Goal: Task Accomplishment & Management: Complete application form

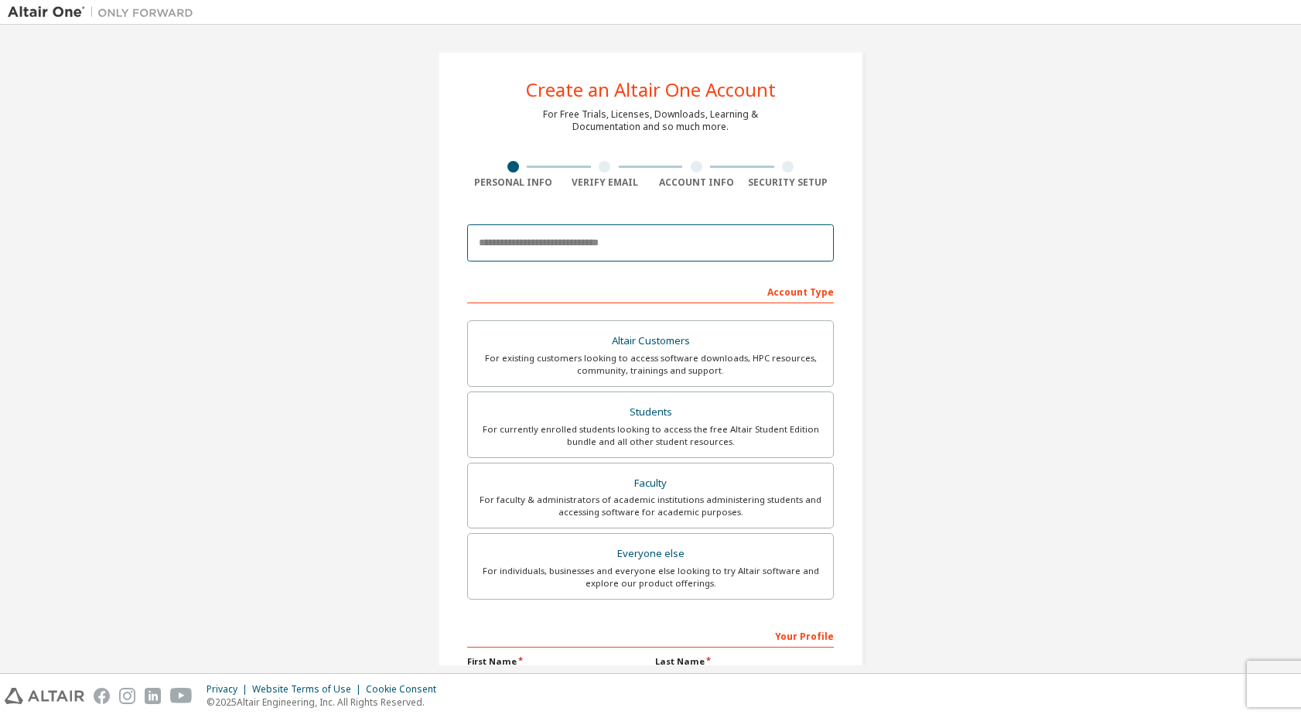
drag, startPoint x: 595, startPoint y: 246, endPoint x: 751, endPoint y: 249, distance: 156.3
click at [595, 246] on input "email" at bounding box center [650, 242] width 367 height 37
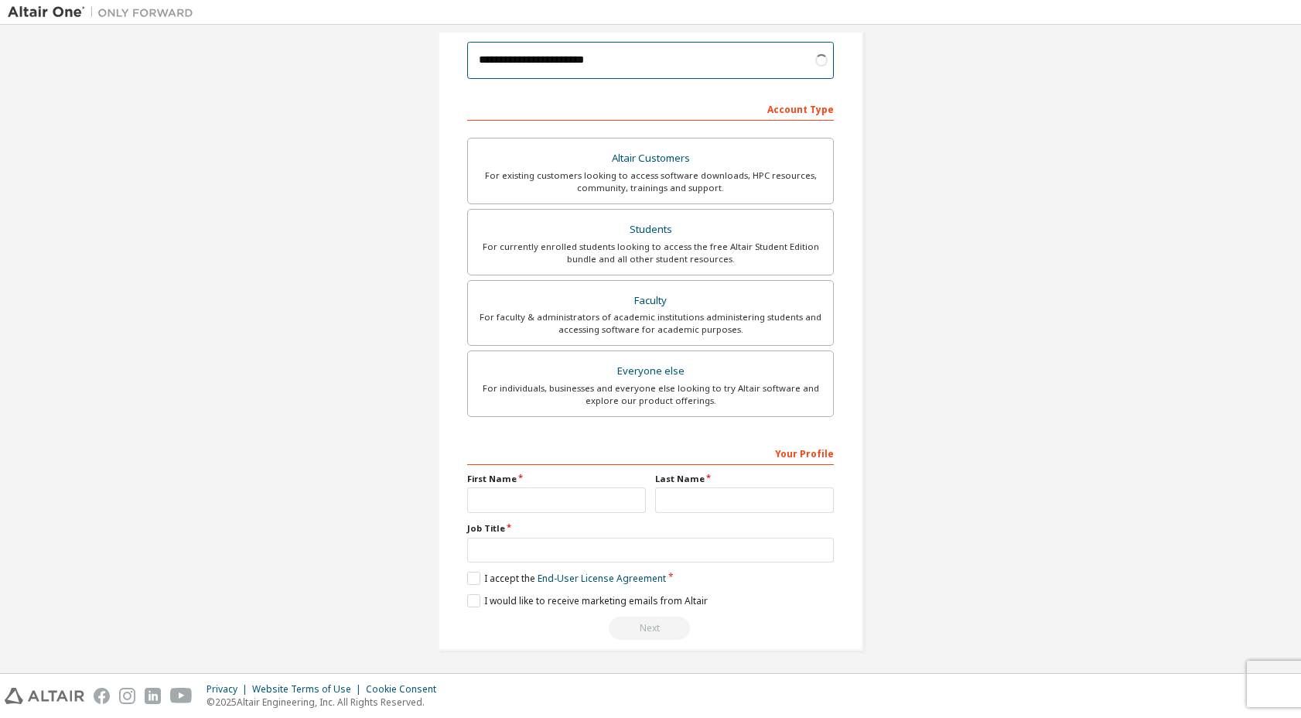
type input "**********"
click at [573, 502] on input "text" at bounding box center [556, 500] width 179 height 26
type input "********"
type input "***"
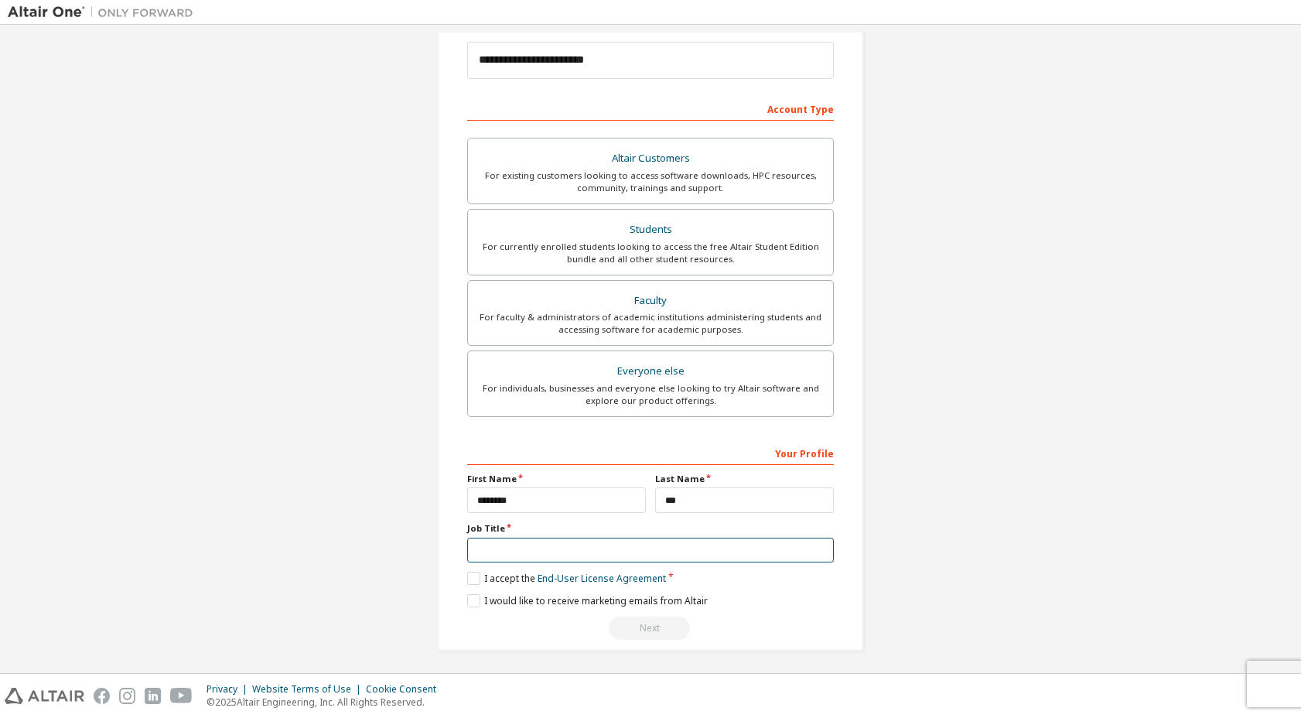
click at [602, 542] on input "text" at bounding box center [650, 551] width 367 height 26
click at [467, 573] on label "I accept the End-User License Agreement" at bounding box center [566, 578] width 199 height 13
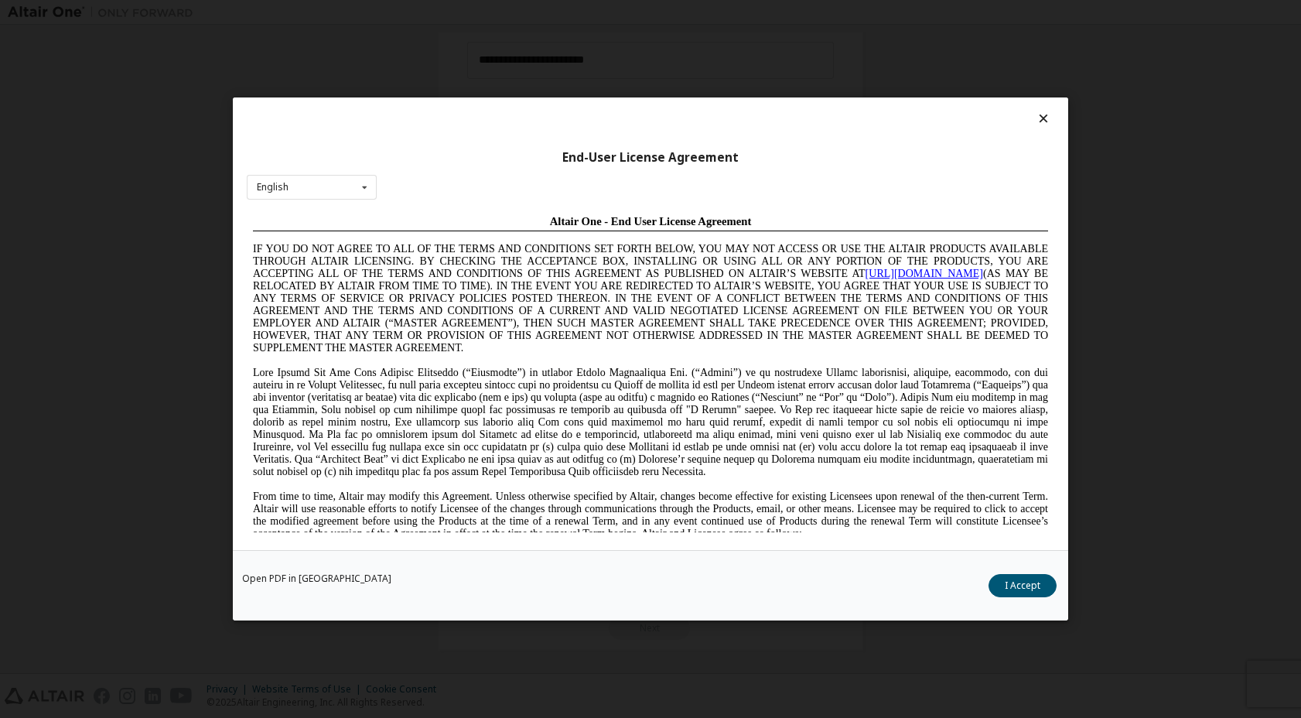
scroll to position [0, 0]
click at [1032, 586] on button "I Accept" at bounding box center [1023, 585] width 68 height 23
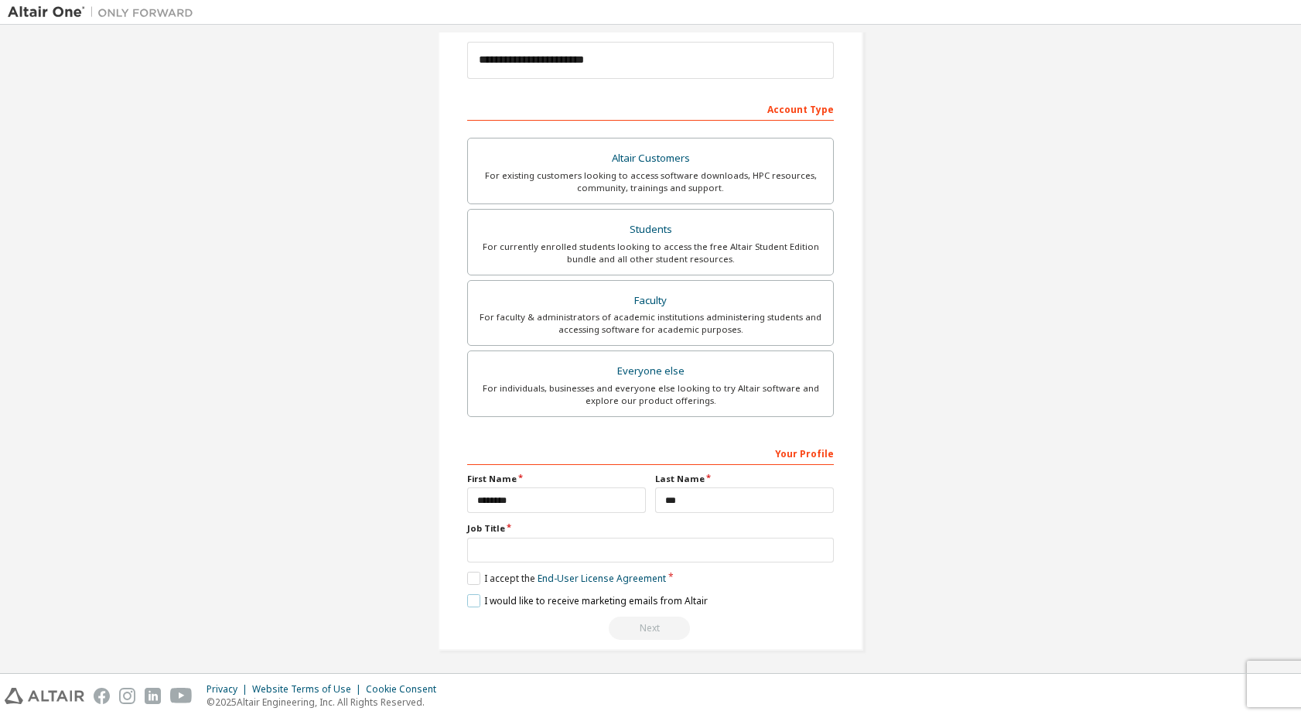
click at [477, 599] on label "I would like to receive marketing emails from Altair" at bounding box center [587, 600] width 241 height 13
click at [490, 594] on label "I would like to receive marketing emails from Altair" at bounding box center [587, 600] width 241 height 13
click at [514, 551] on input "text" at bounding box center [650, 551] width 367 height 26
drag, startPoint x: 548, startPoint y: 549, endPoint x: 430, endPoint y: 550, distance: 117.6
click at [430, 550] on div "**********" at bounding box center [650, 259] width 463 height 819
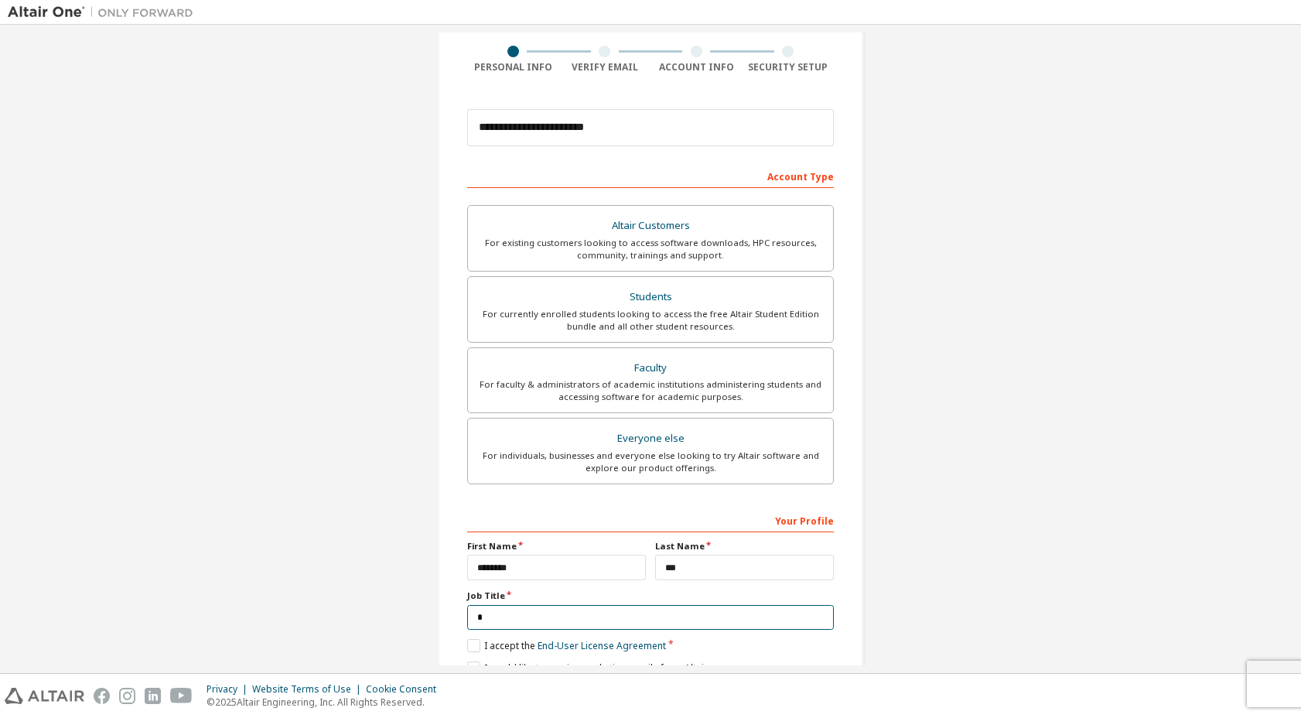
scroll to position [183, 0]
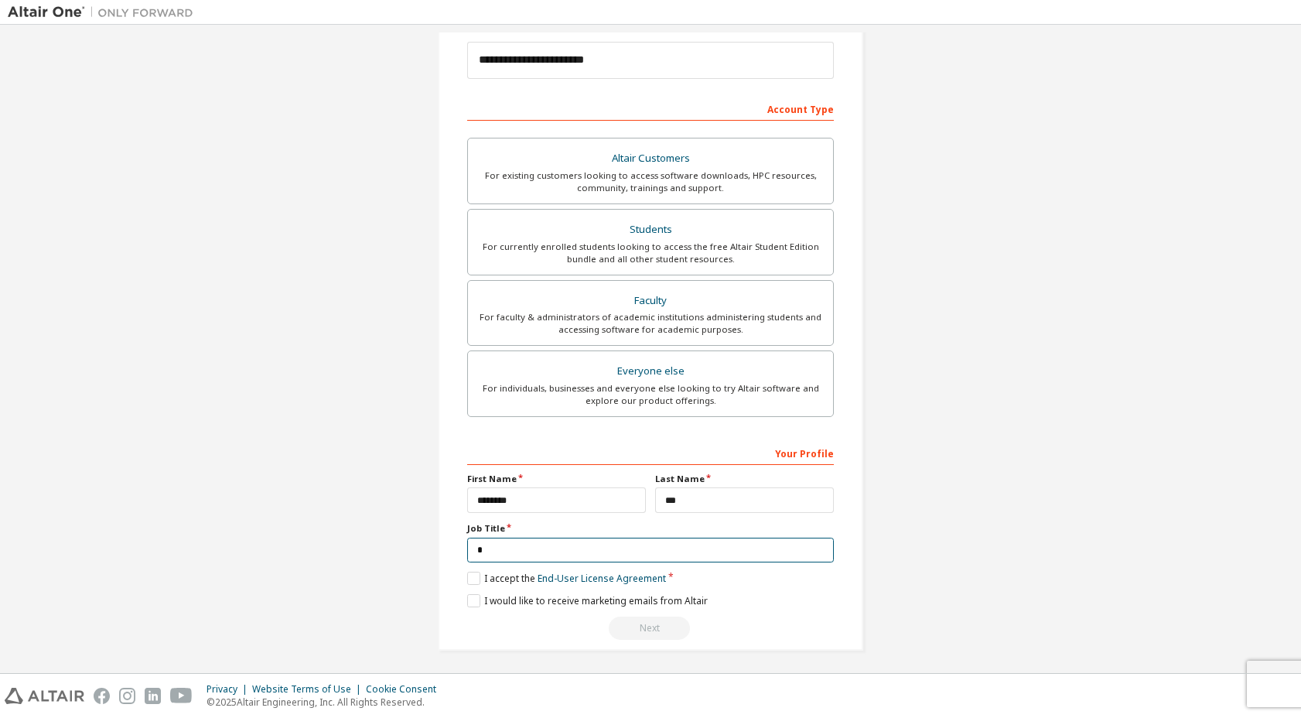
type input "*"
drag, startPoint x: 466, startPoint y: 524, endPoint x: 477, endPoint y: 522, distance: 11.7
click at [477, 522] on label "Job Title" at bounding box center [650, 528] width 367 height 12
drag, startPoint x: 477, startPoint y: 522, endPoint x: 480, endPoint y: 545, distance: 22.6
click at [480, 545] on input "*" at bounding box center [650, 551] width 367 height 26
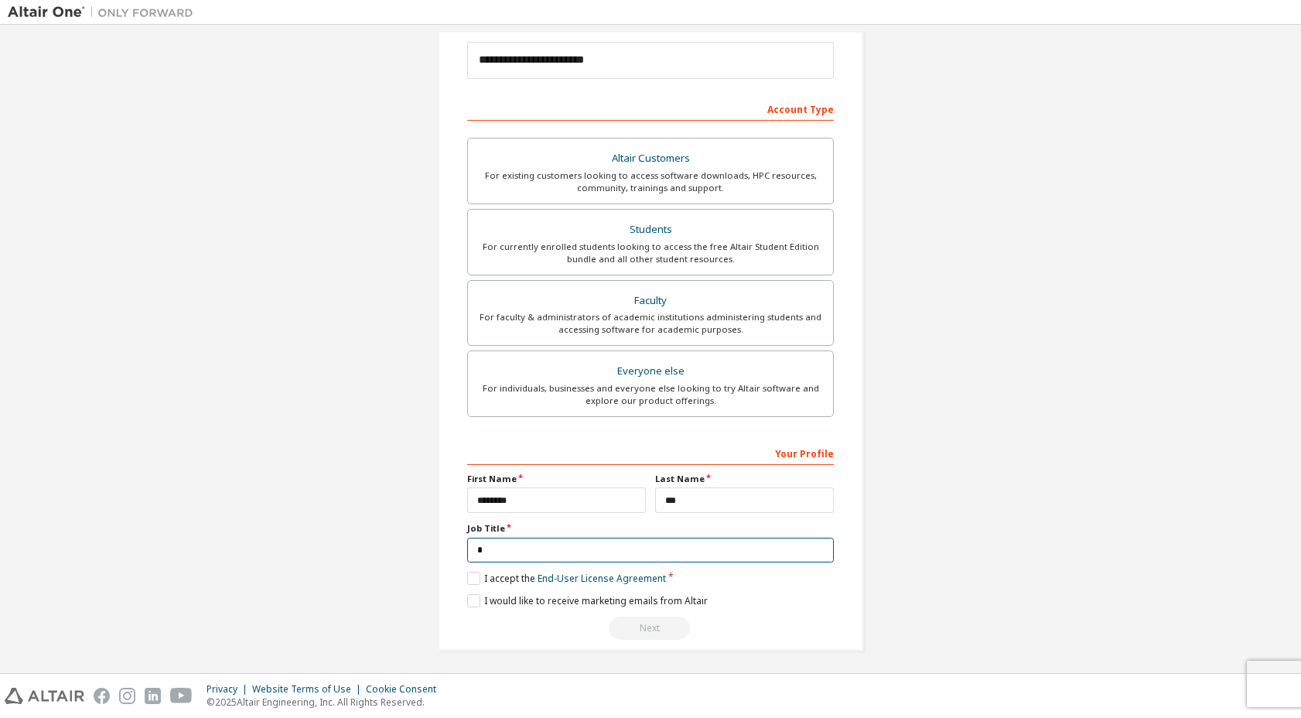
click at [463, 545] on div "**********" at bounding box center [651, 259] width 426 height 782
click at [475, 596] on label "I would like to receive marketing emails from Altair" at bounding box center [587, 600] width 241 height 13
click at [608, 625] on div "Next" at bounding box center [650, 628] width 367 height 23
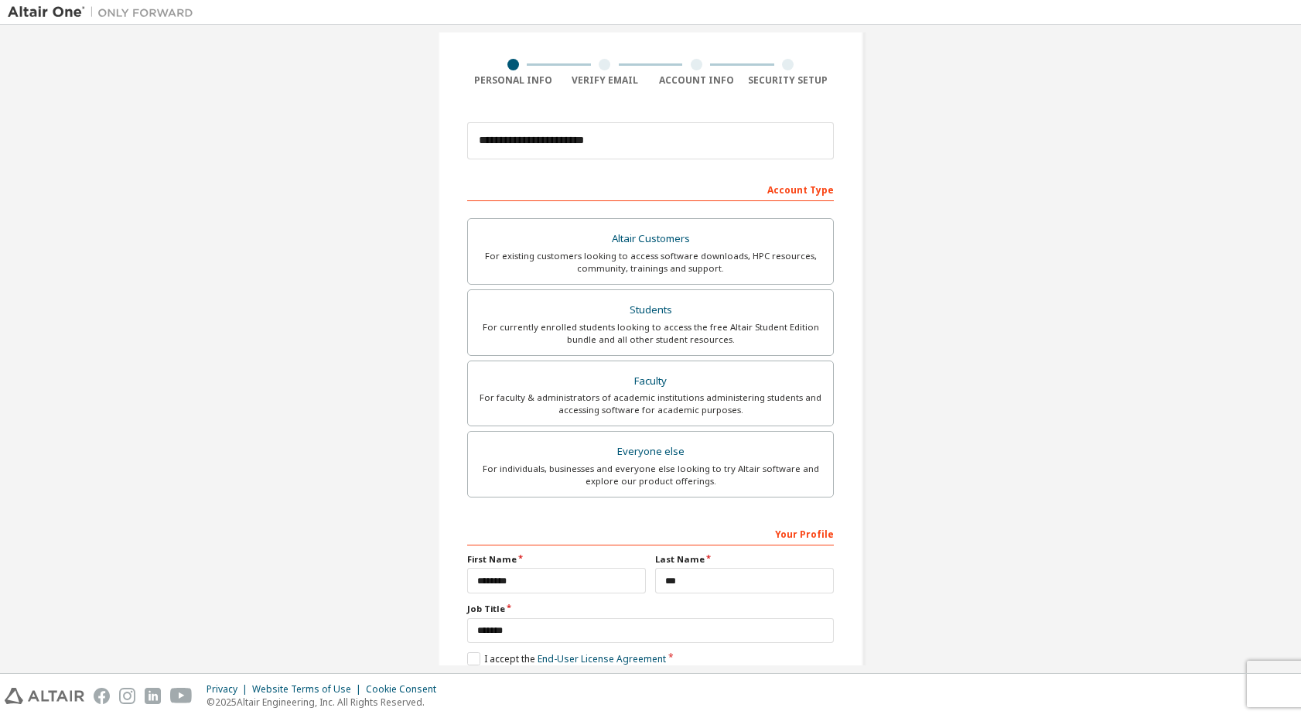
scroll to position [28, 0]
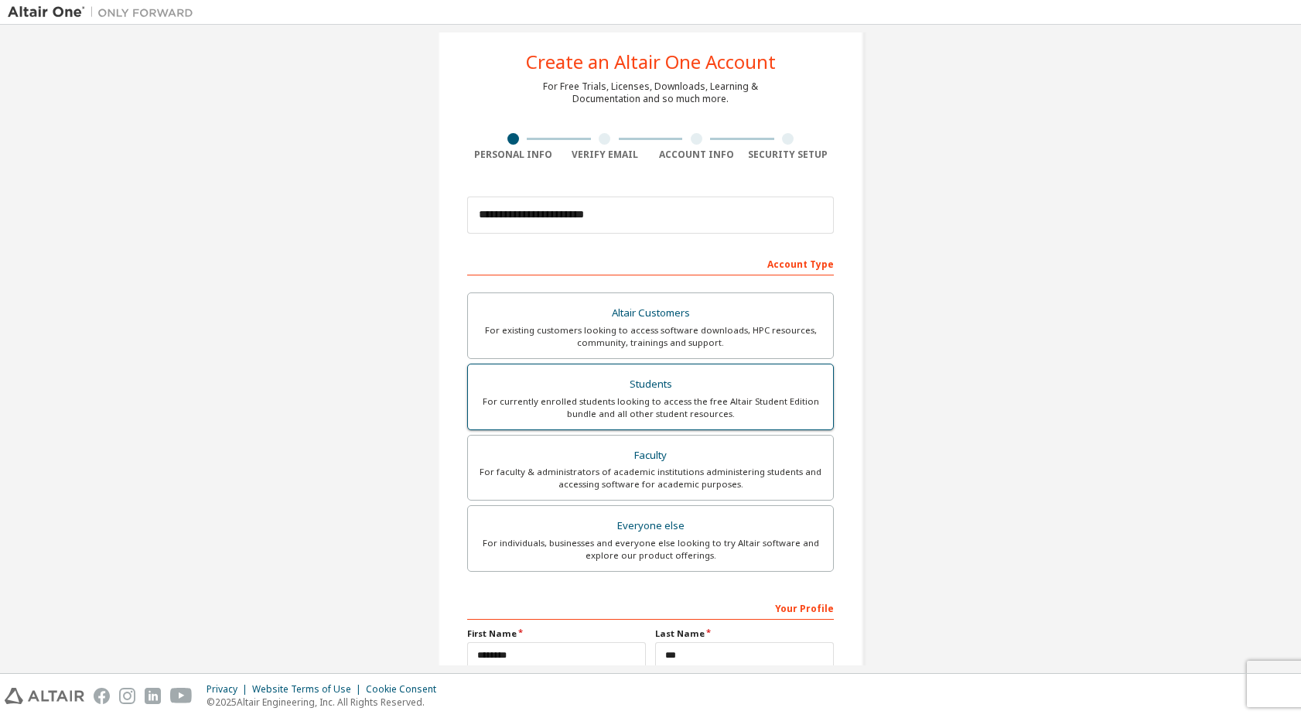
click at [675, 380] on div "Students" at bounding box center [650, 385] width 347 height 22
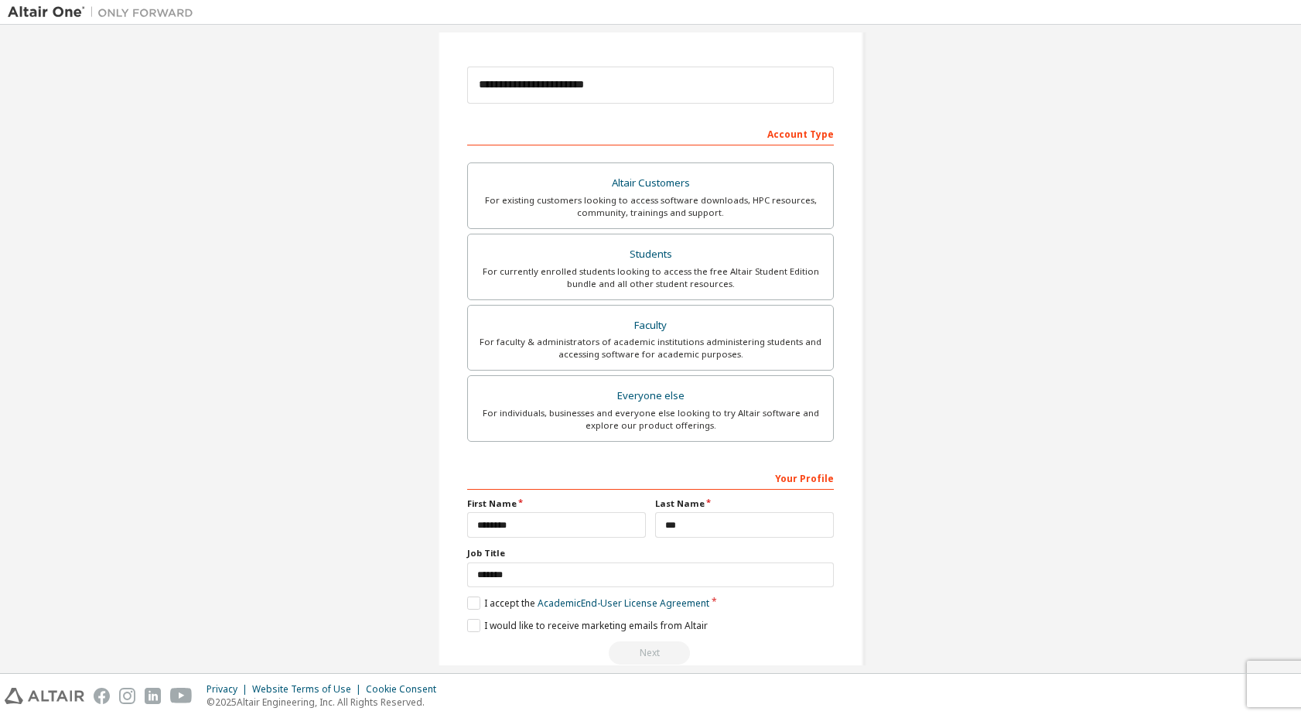
scroll to position [183, 0]
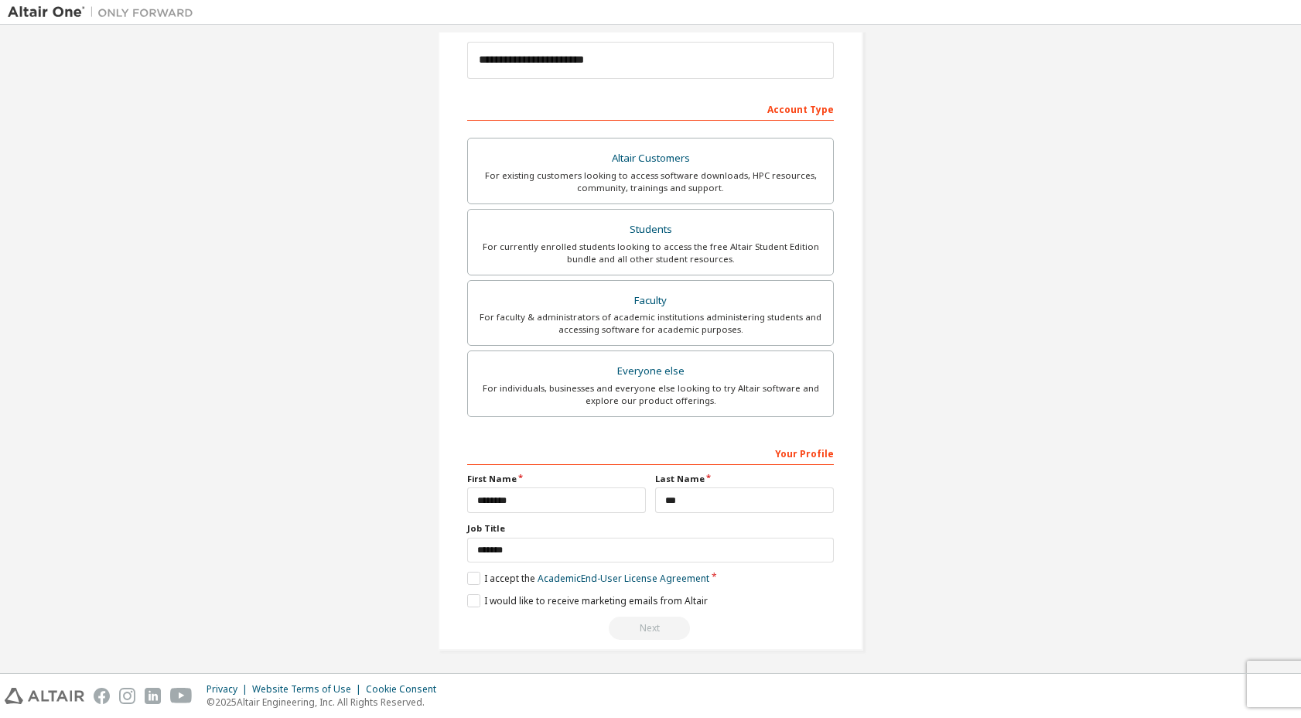
click at [629, 612] on div "**********" at bounding box center [650, 540] width 367 height 200
click at [522, 549] on input "*******" at bounding box center [650, 551] width 367 height 26
type input "********"
click at [636, 631] on div "Next" at bounding box center [650, 628] width 367 height 23
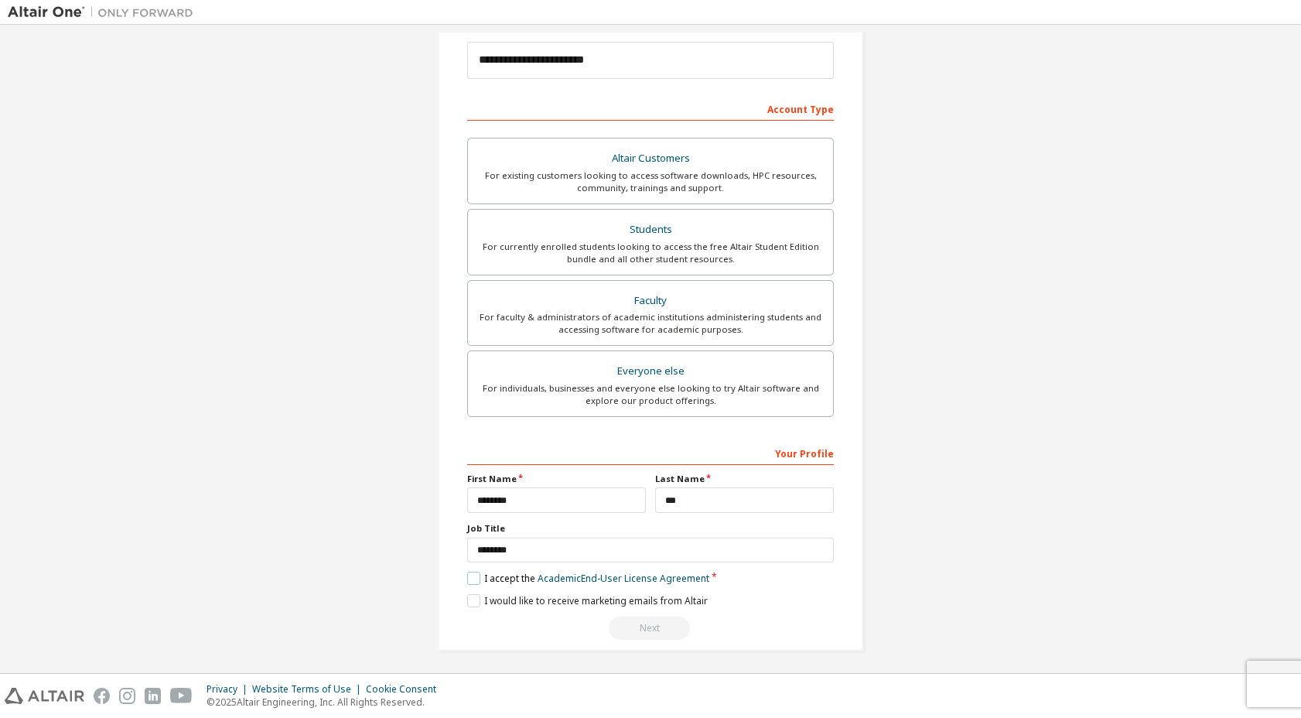
click at [467, 575] on label "I accept the Academic End-User License Agreement" at bounding box center [588, 578] width 242 height 13
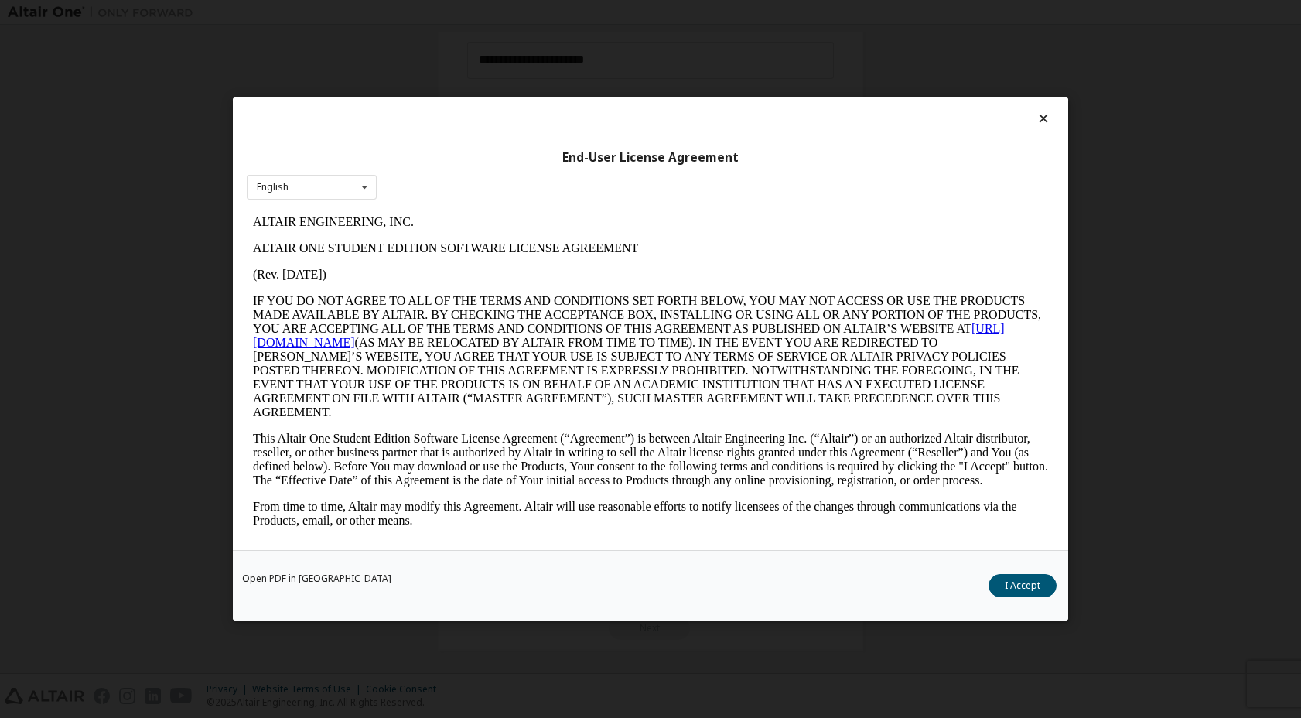
scroll to position [0, 0]
click at [1034, 590] on button "I Accept" at bounding box center [1023, 585] width 68 height 23
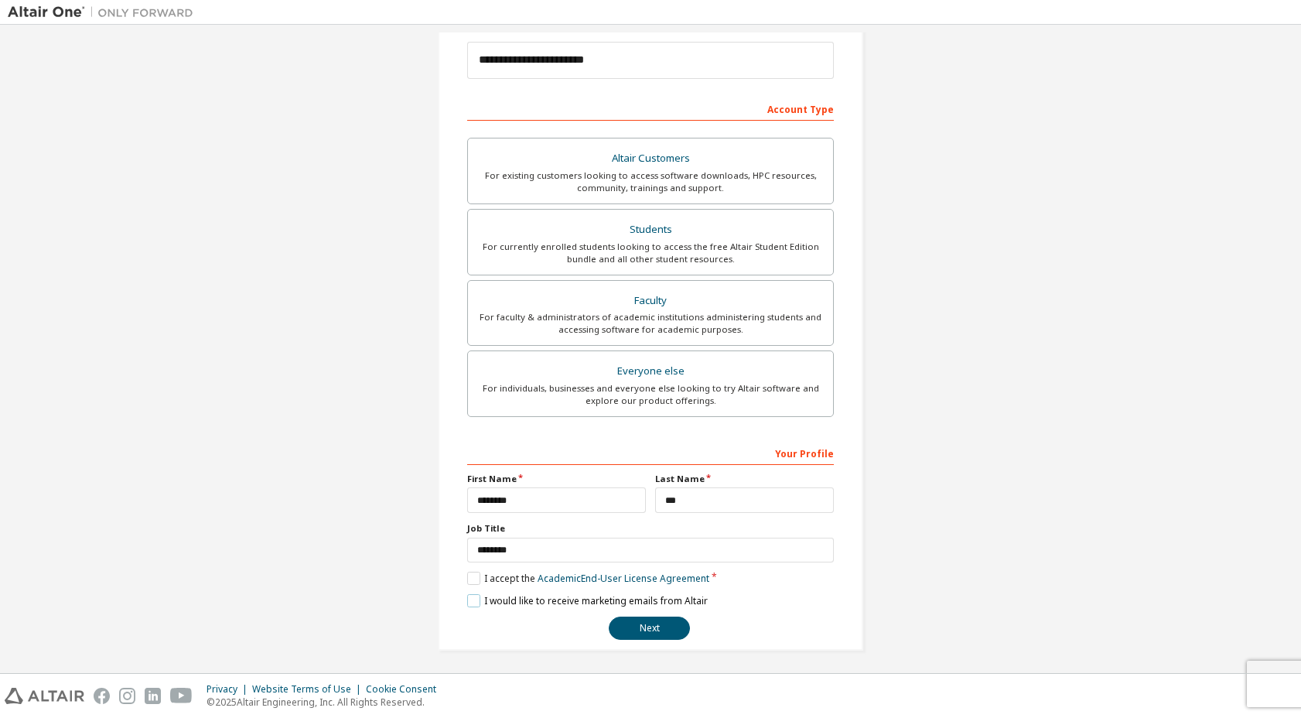
click at [467, 595] on label "I would like to receive marketing emails from Altair" at bounding box center [587, 600] width 241 height 13
click at [609, 621] on button "Next" at bounding box center [649, 628] width 81 height 23
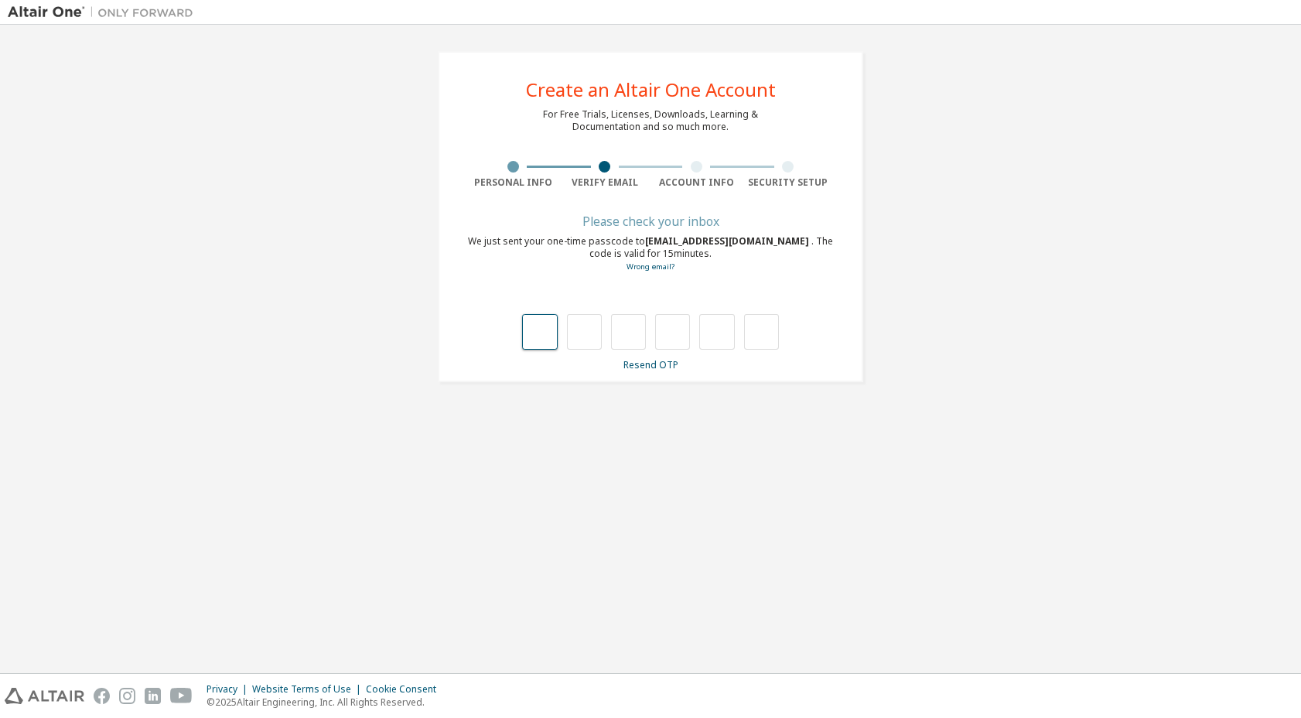
type input "*"
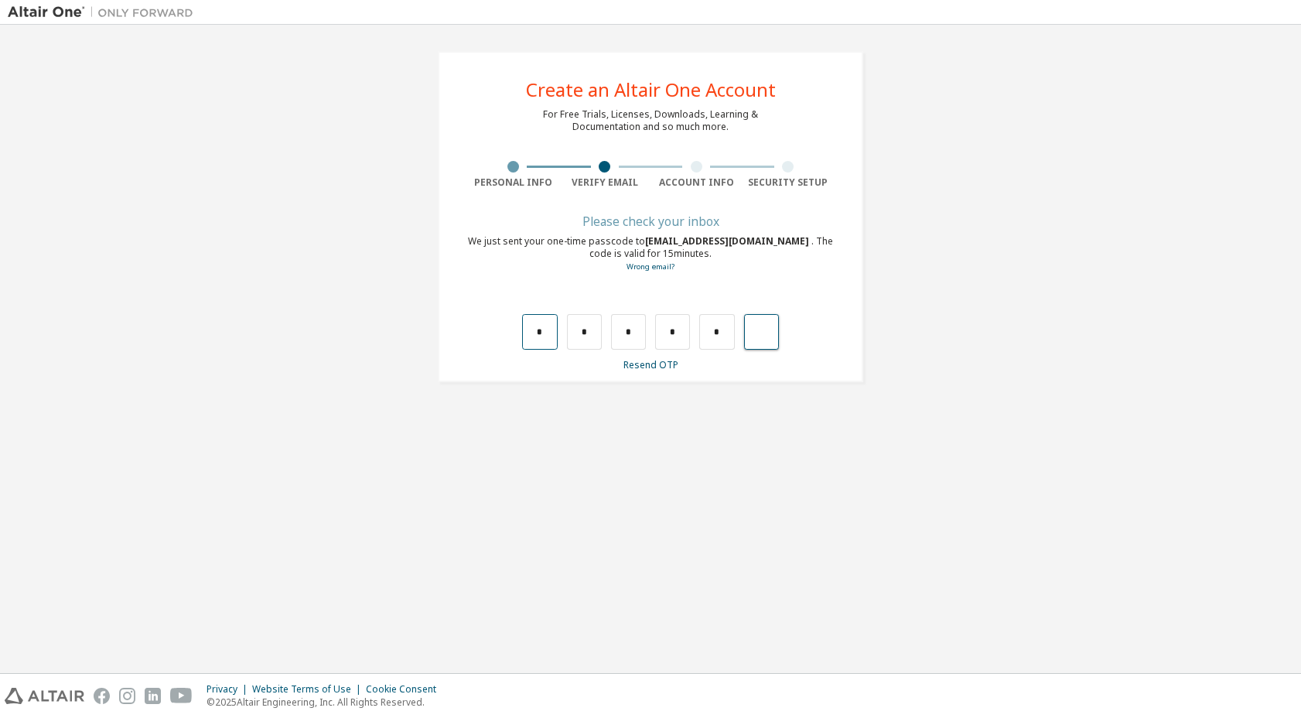
type input "*"
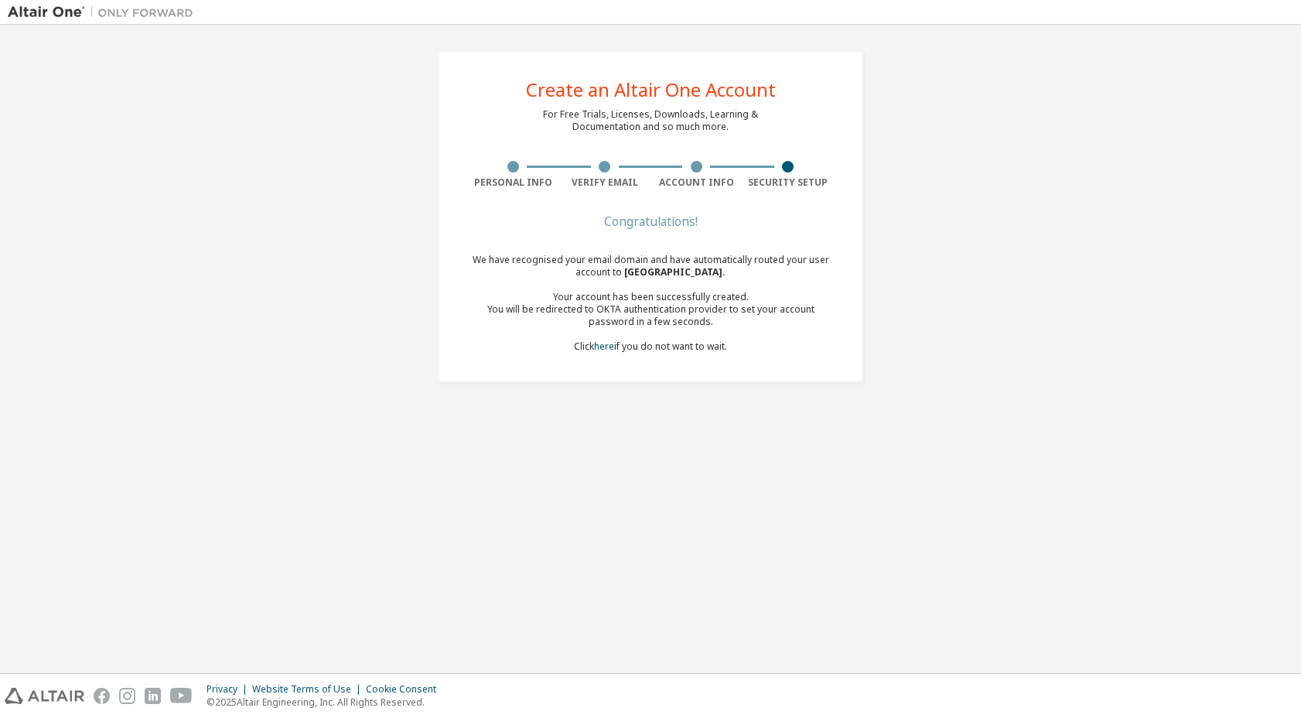
click at [357, 330] on div "Create an Altair One Account For Free Trials, Licenses, Downloads, Learning & D…" at bounding box center [651, 216] width 1286 height 368
drag, startPoint x: 478, startPoint y: 261, endPoint x: 707, endPoint y: 269, distance: 229.2
click at [707, 269] on div "We have recognised your email domain and have automatically routed your user ac…" at bounding box center [650, 303] width 367 height 99
